Goal: Task Accomplishment & Management: Manage account settings

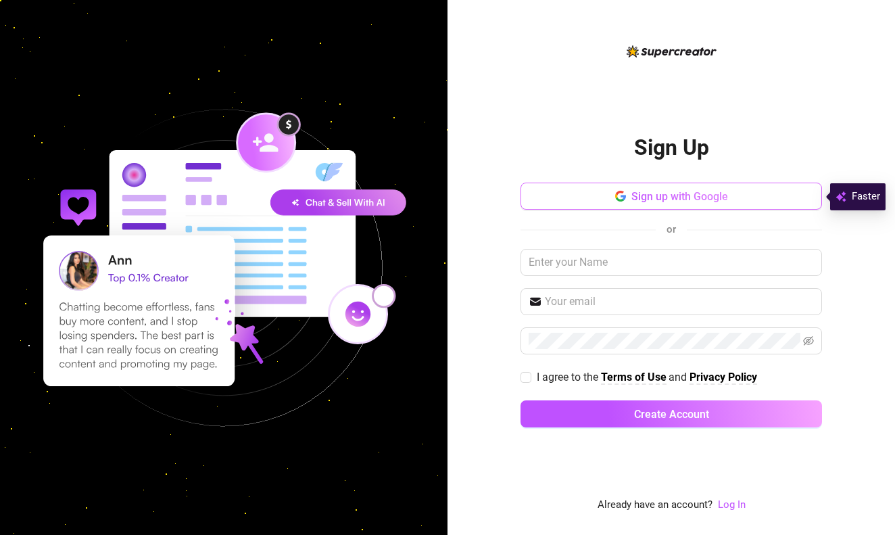
click at [606, 207] on button "Sign up with Google" at bounding box center [670, 195] width 301 height 27
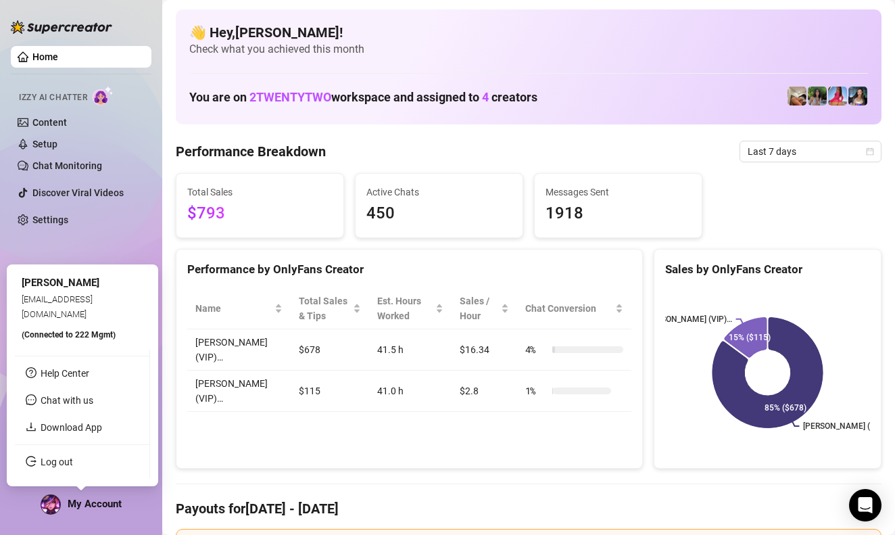
click at [86, 504] on span "My Account" at bounding box center [95, 503] width 54 height 12
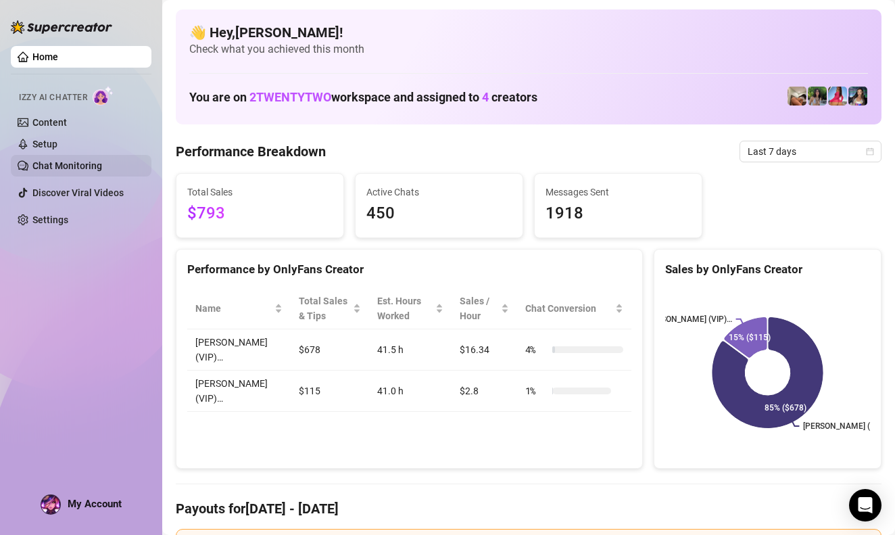
click at [102, 162] on link "Chat Monitoring" at bounding box center [67, 165] width 70 height 11
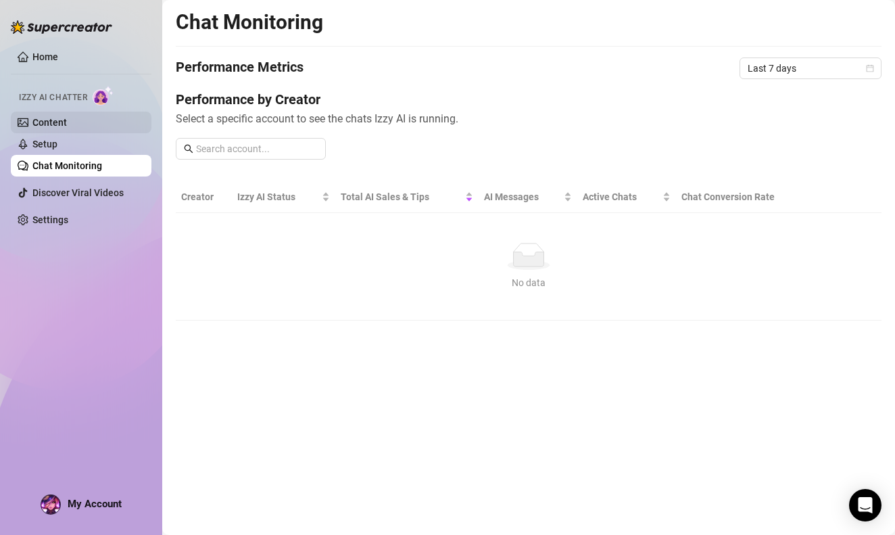
click at [67, 118] on link "Content" at bounding box center [49, 122] width 34 height 11
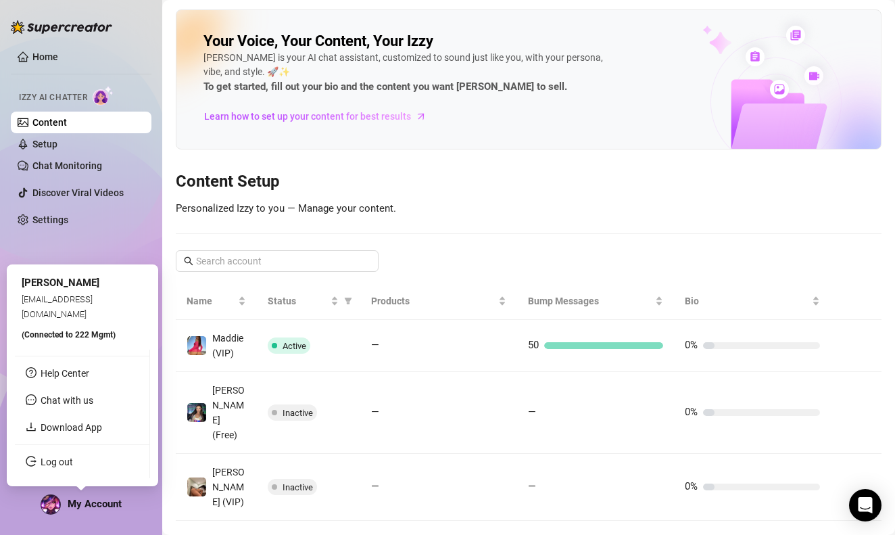
click at [87, 512] on div "My Account" at bounding box center [81, 504] width 81 height 20
